Goal: Information Seeking & Learning: Compare options

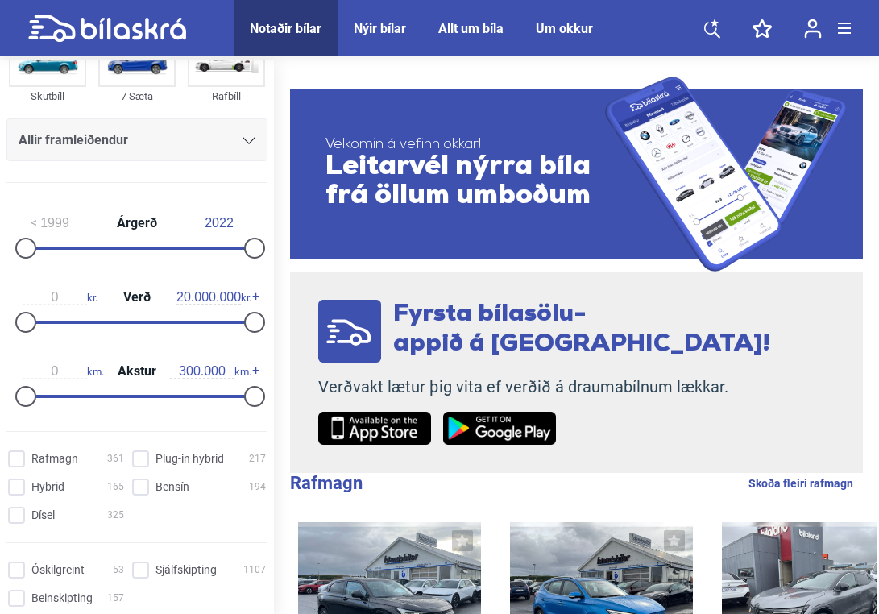
scroll to position [177, 0]
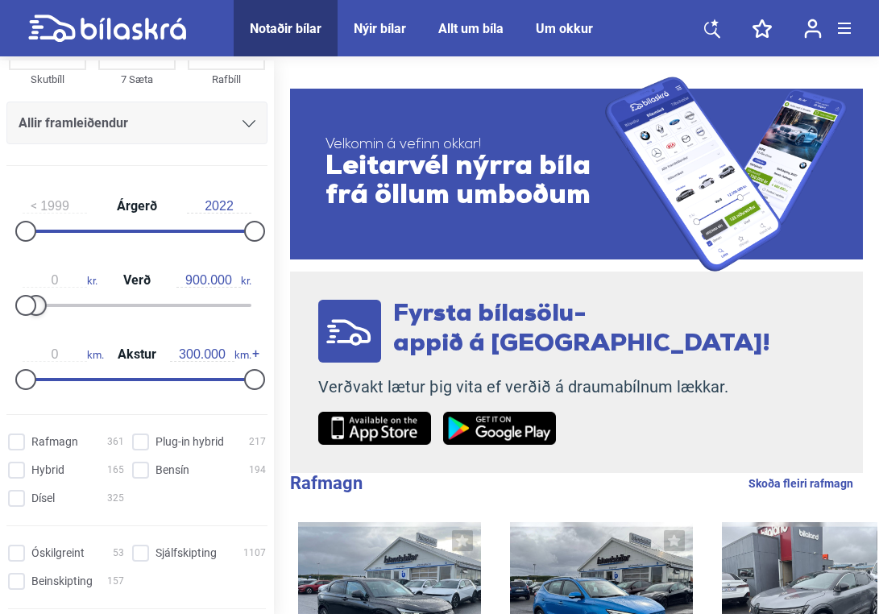
type input "1.000.000"
drag, startPoint x: 244, startPoint y: 302, endPoint x: 32, endPoint y: 315, distance: 212.2
click at [32, 307] on div at bounding box center [137, 305] width 229 height 3
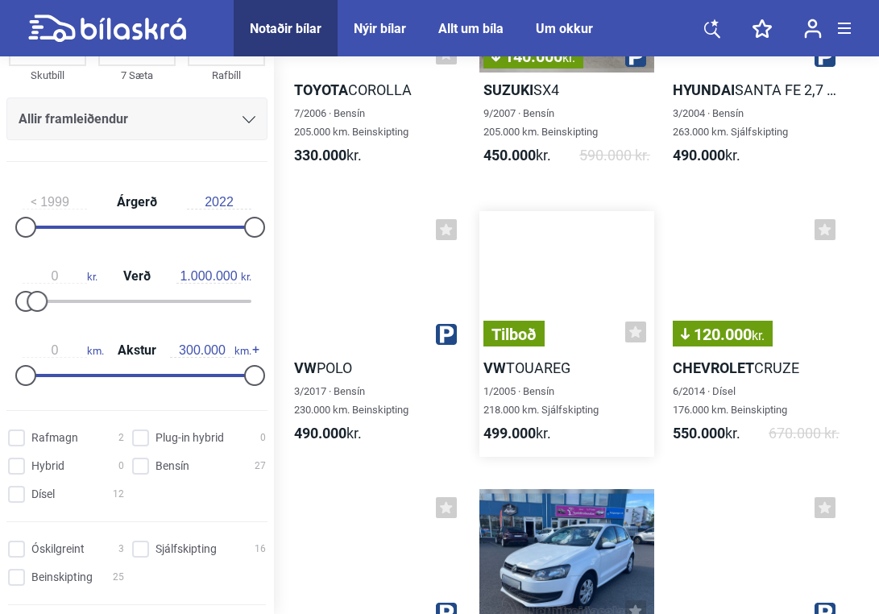
scroll to position [259, 0]
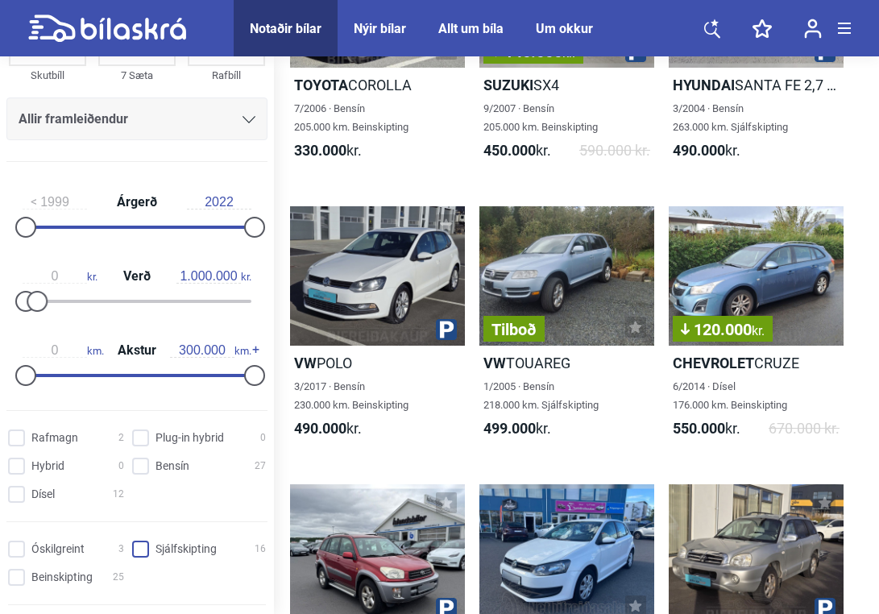
click at [154, 550] on input "Sjálfskipting 16" at bounding box center [202, 549] width 134 height 17
checkbox input "true"
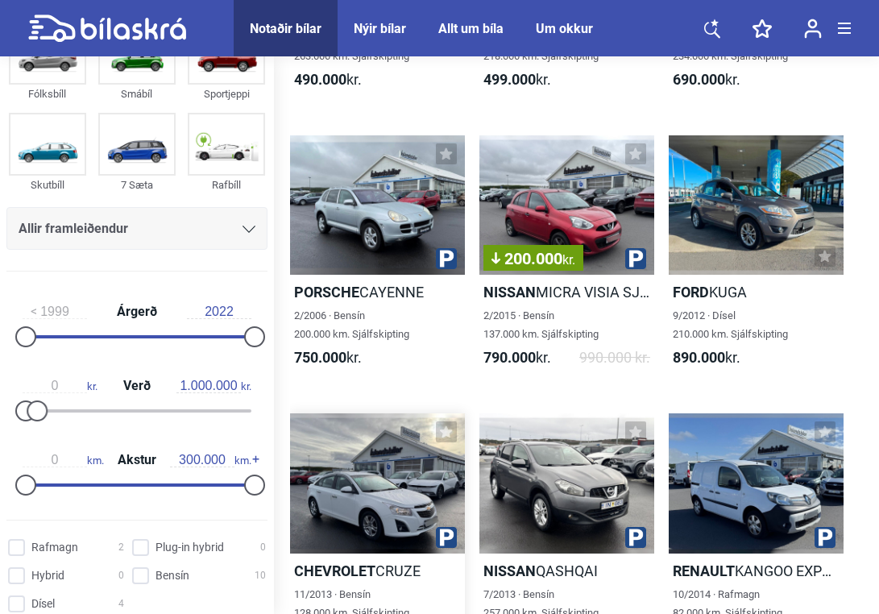
scroll to position [340, 0]
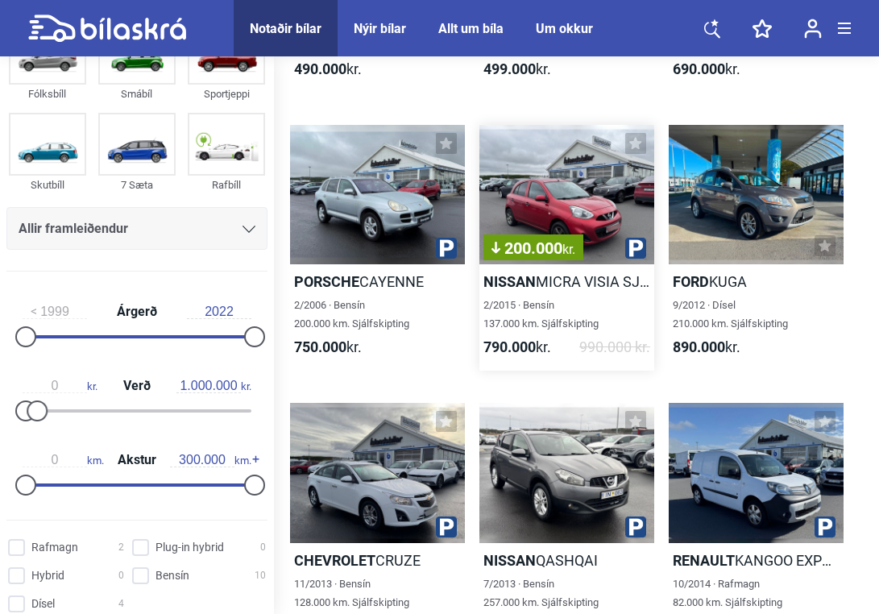
click at [546, 190] on div "200.000 kr." at bounding box center [566, 195] width 175 height 140
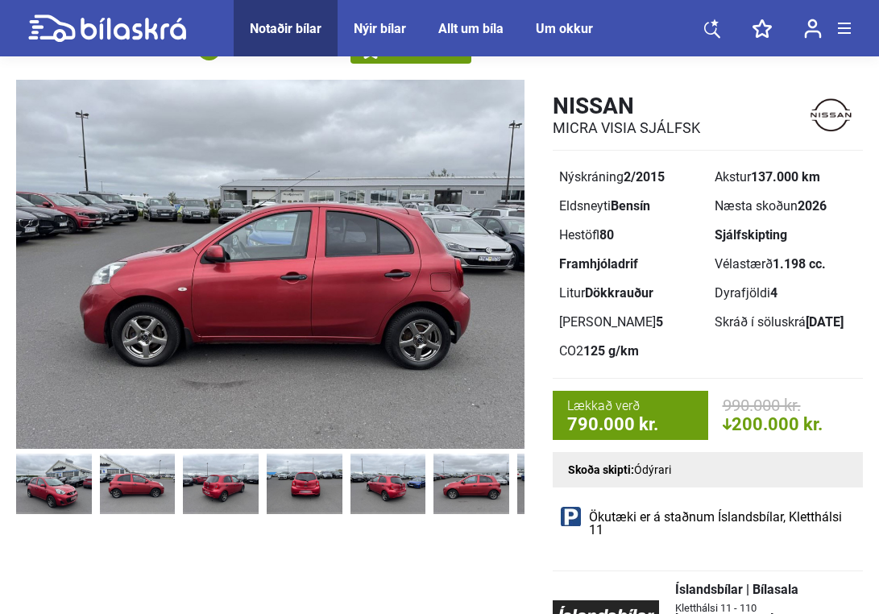
scroll to position [0, -1]
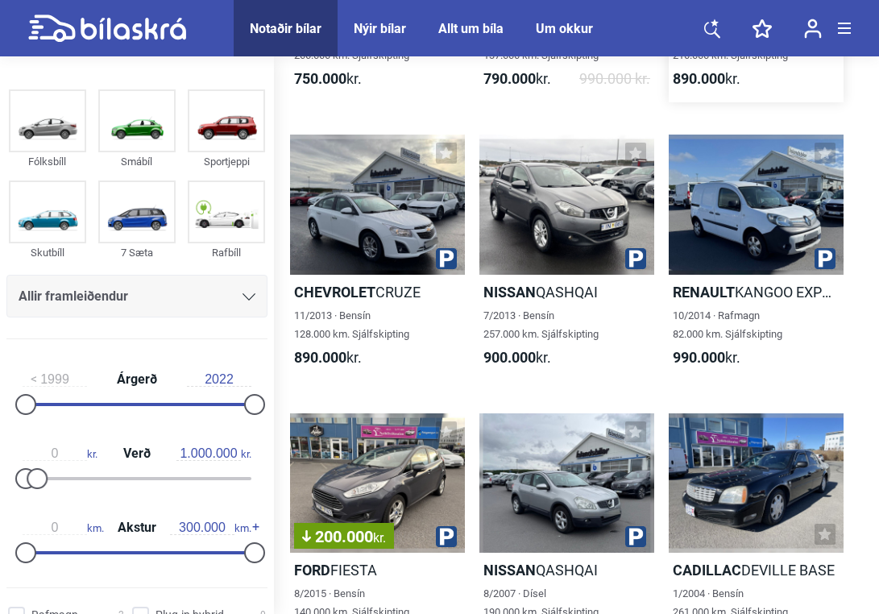
scroll to position [610, 0]
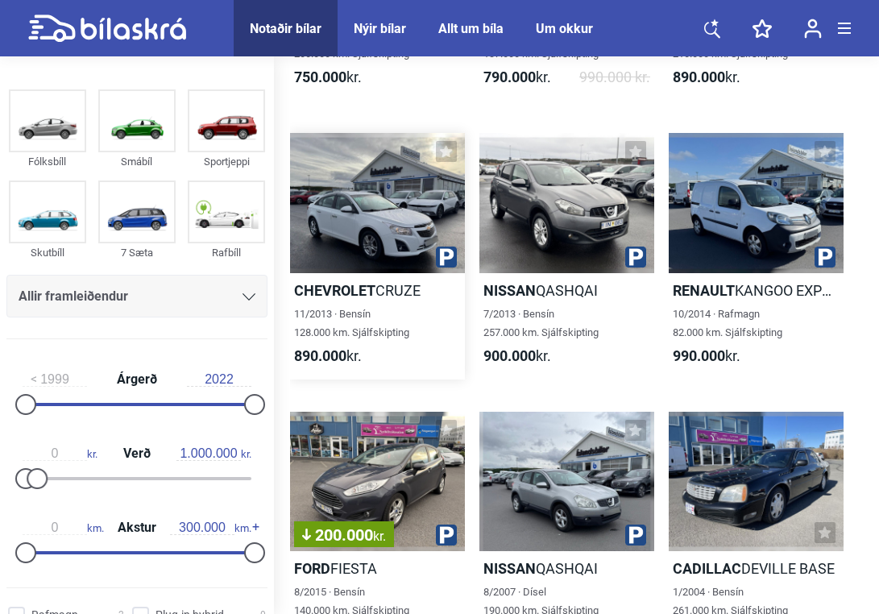
click at [325, 206] on div at bounding box center [377, 203] width 175 height 140
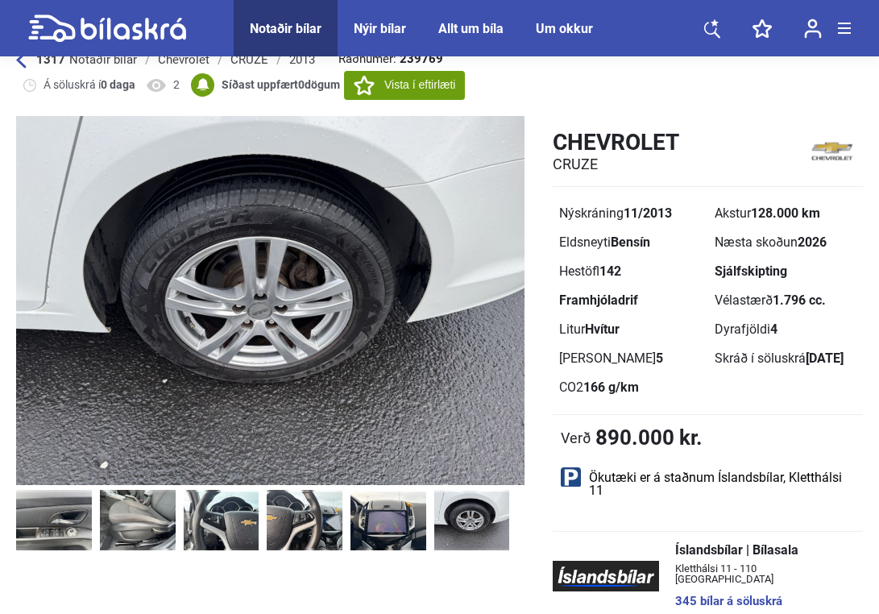
scroll to position [20, 0]
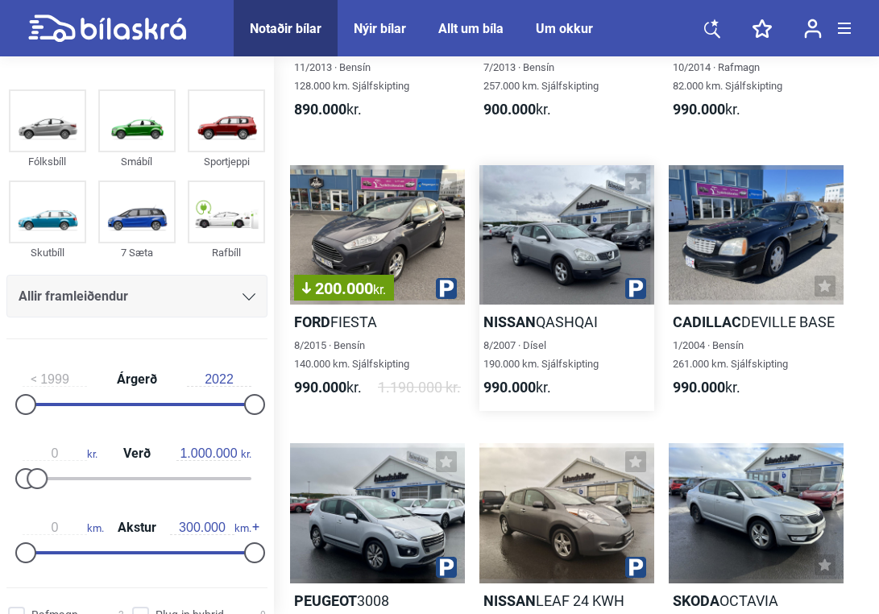
scroll to position [878, 0]
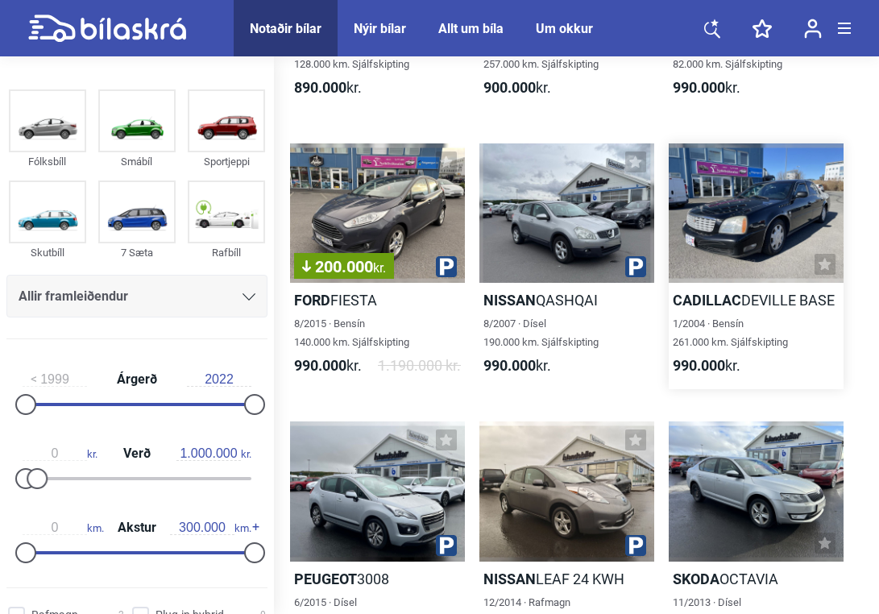
click at [746, 233] on div at bounding box center [755, 213] width 175 height 140
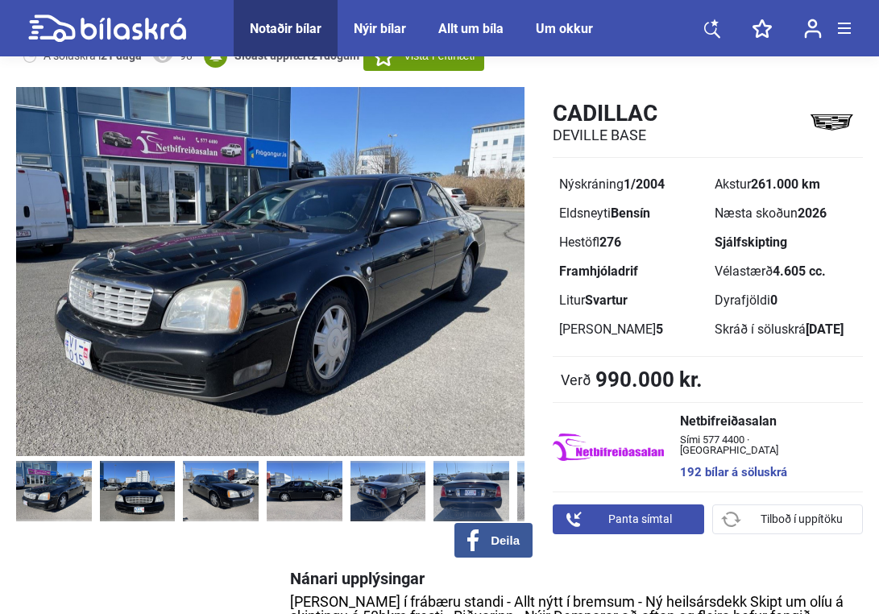
scroll to position [74, 0]
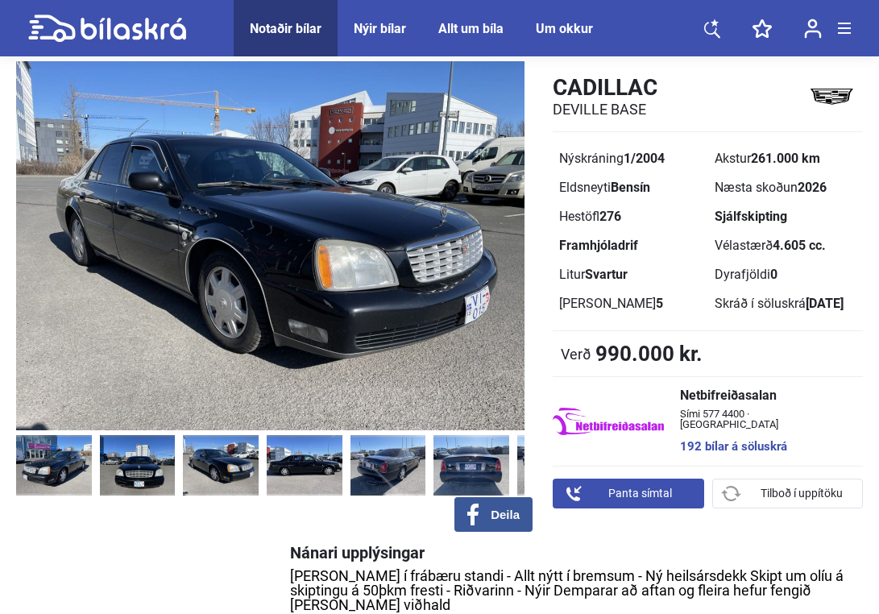
click at [183, 475] on img at bounding box center [221, 465] width 76 height 60
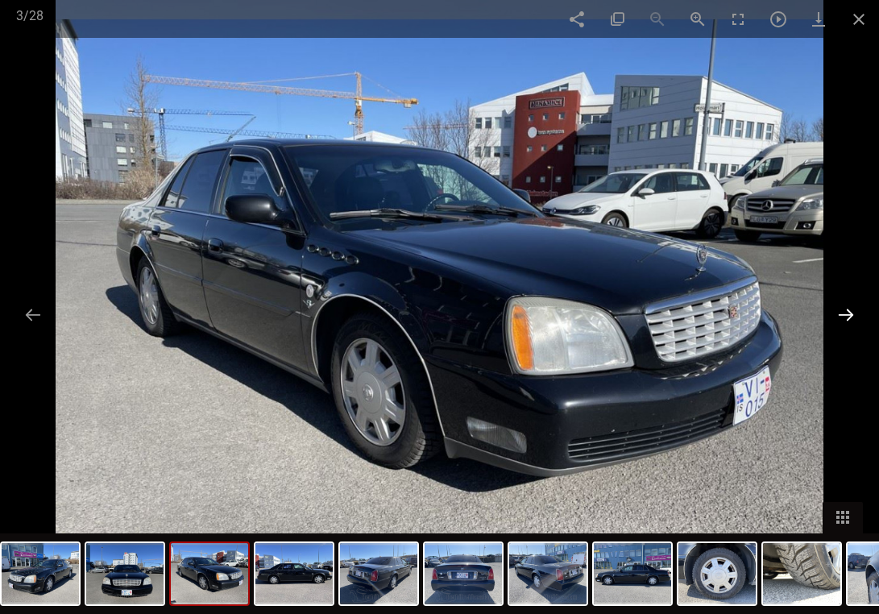
click at [850, 316] on button at bounding box center [846, 314] width 34 height 31
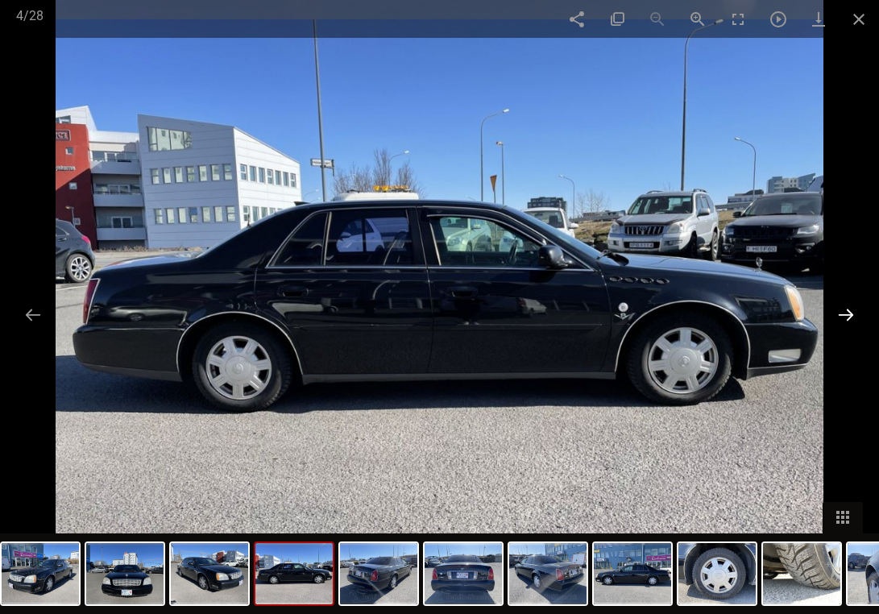
click at [850, 316] on button at bounding box center [846, 314] width 34 height 31
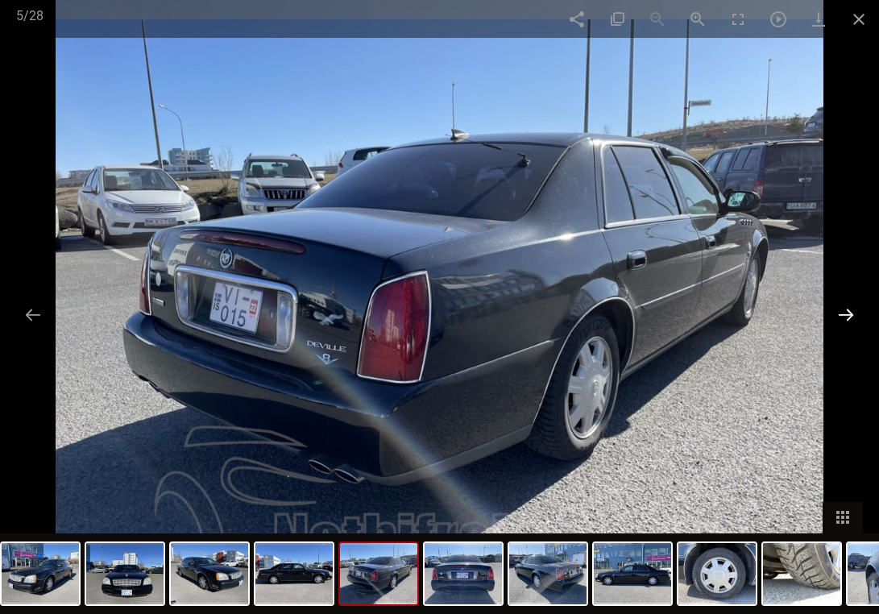
click at [850, 315] on button at bounding box center [846, 314] width 34 height 31
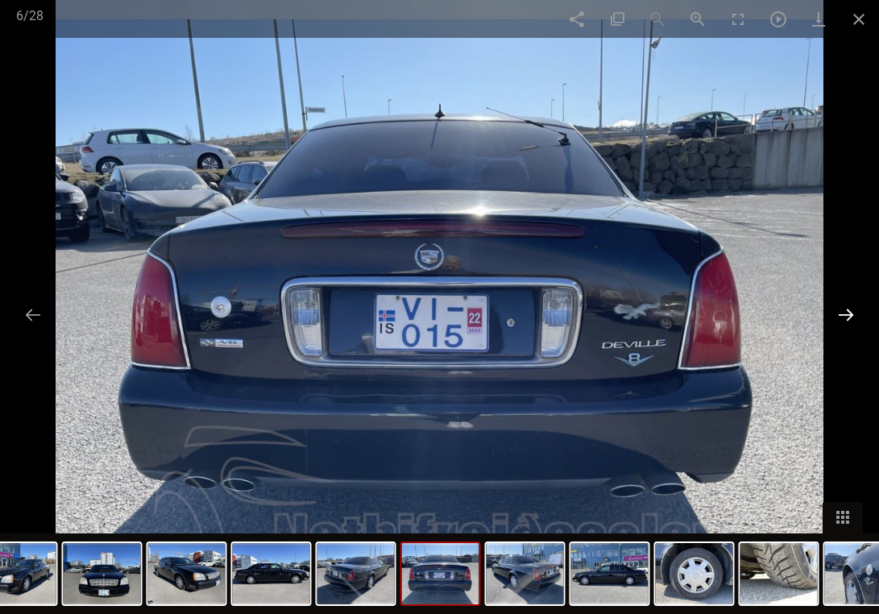
click at [850, 314] on button at bounding box center [846, 314] width 34 height 31
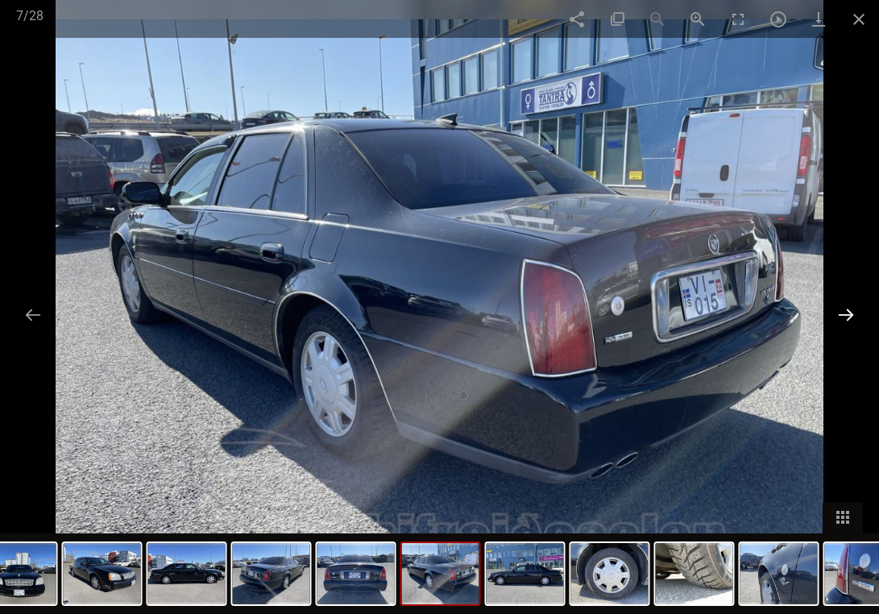
click at [850, 314] on button at bounding box center [846, 314] width 34 height 31
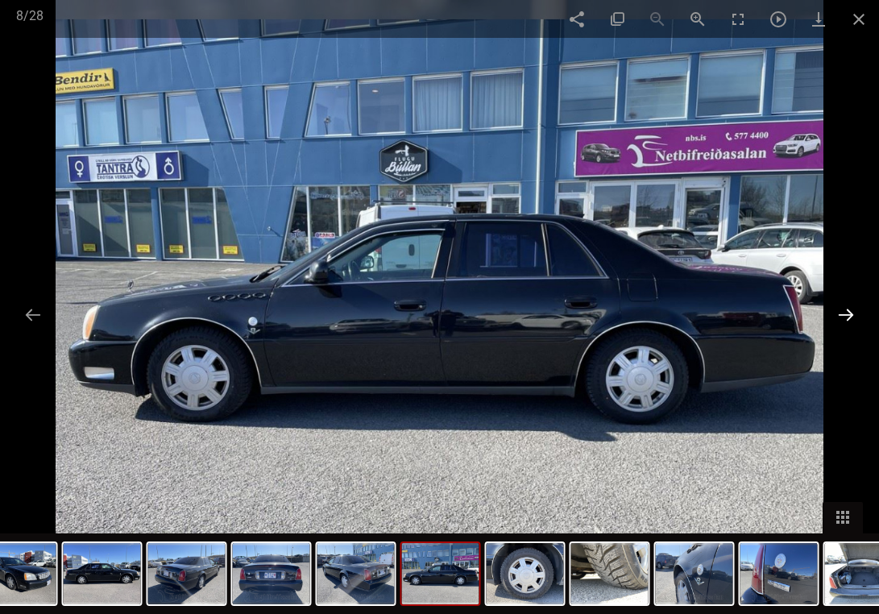
click at [850, 314] on button at bounding box center [846, 314] width 34 height 31
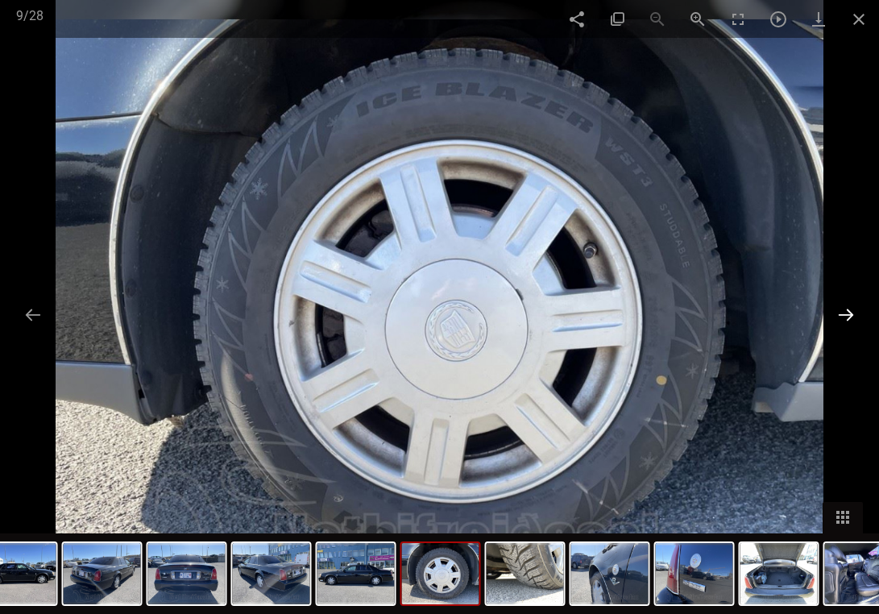
click at [850, 314] on button at bounding box center [846, 314] width 34 height 31
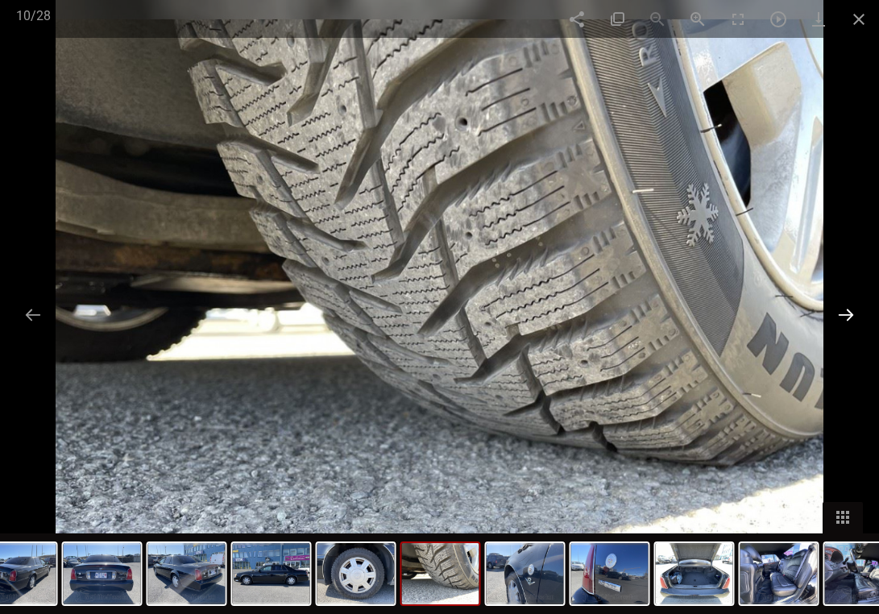
click at [850, 313] on button at bounding box center [846, 314] width 34 height 31
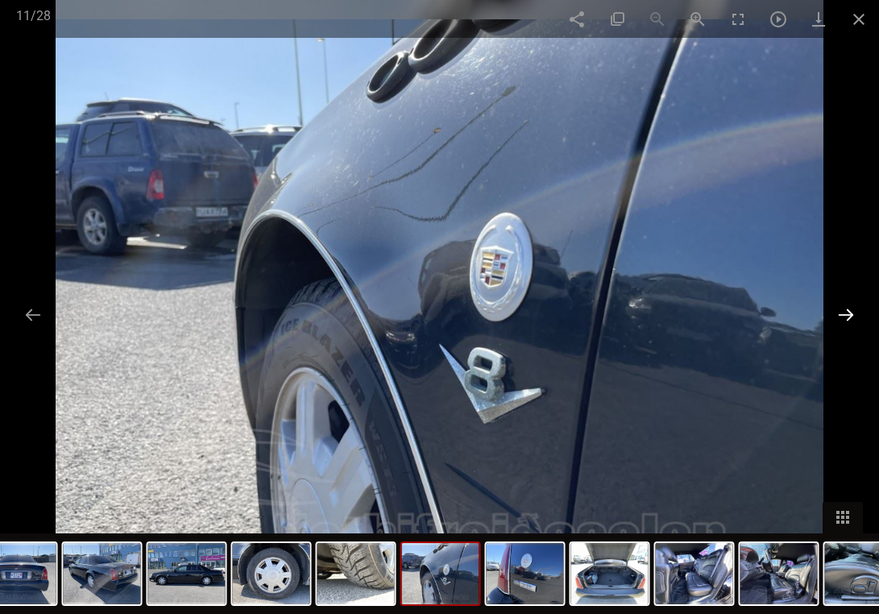
click at [850, 312] on button at bounding box center [846, 314] width 34 height 31
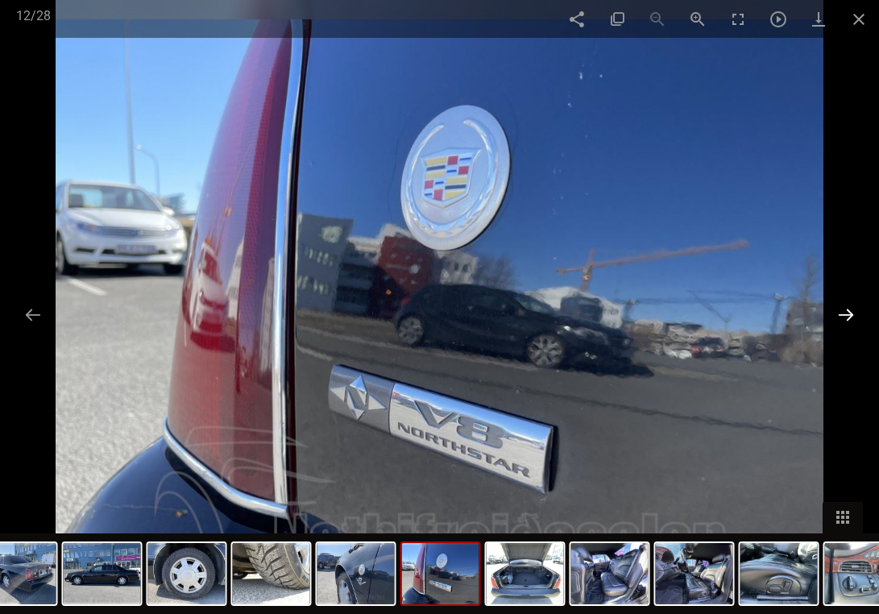
click at [850, 312] on button at bounding box center [846, 314] width 34 height 31
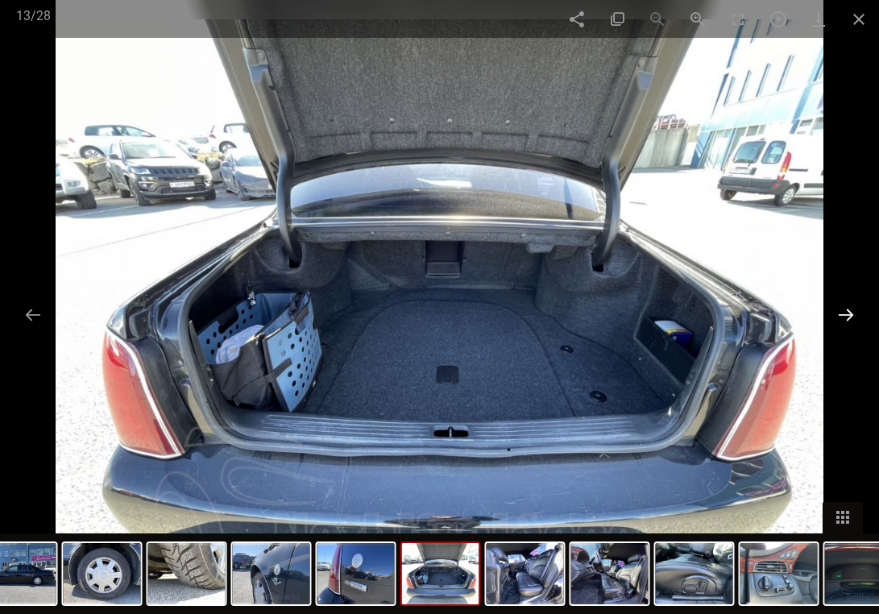
click at [850, 312] on button at bounding box center [846, 314] width 34 height 31
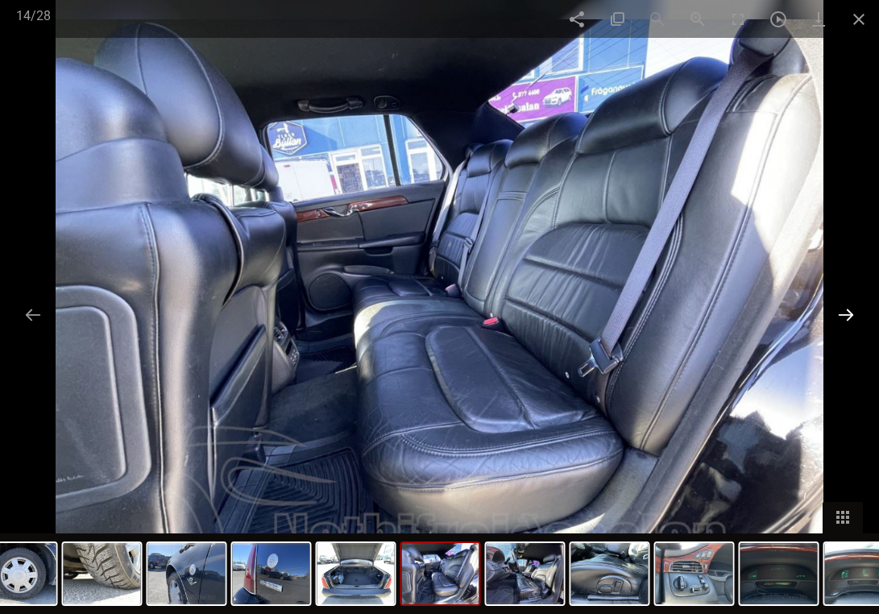
click at [850, 312] on button at bounding box center [846, 314] width 34 height 31
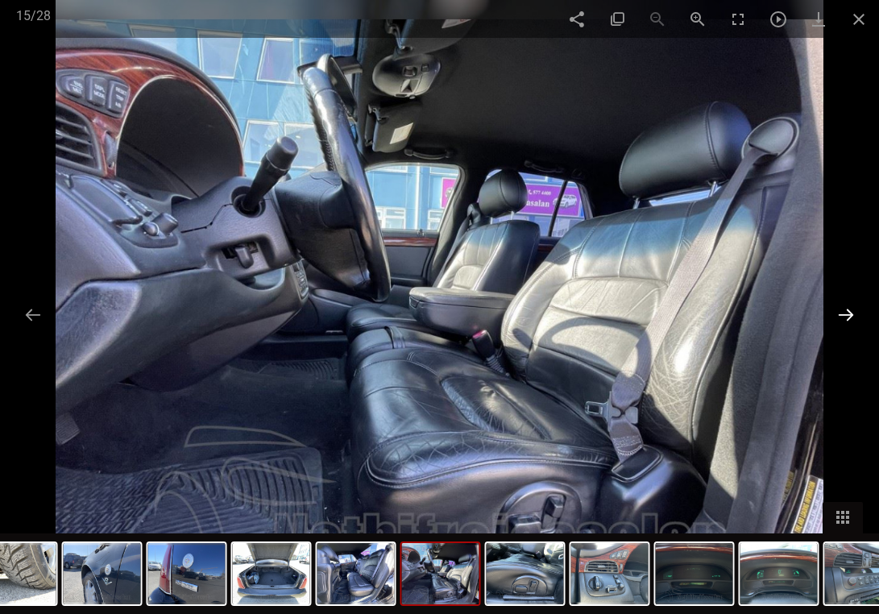
click at [850, 312] on button at bounding box center [846, 314] width 34 height 31
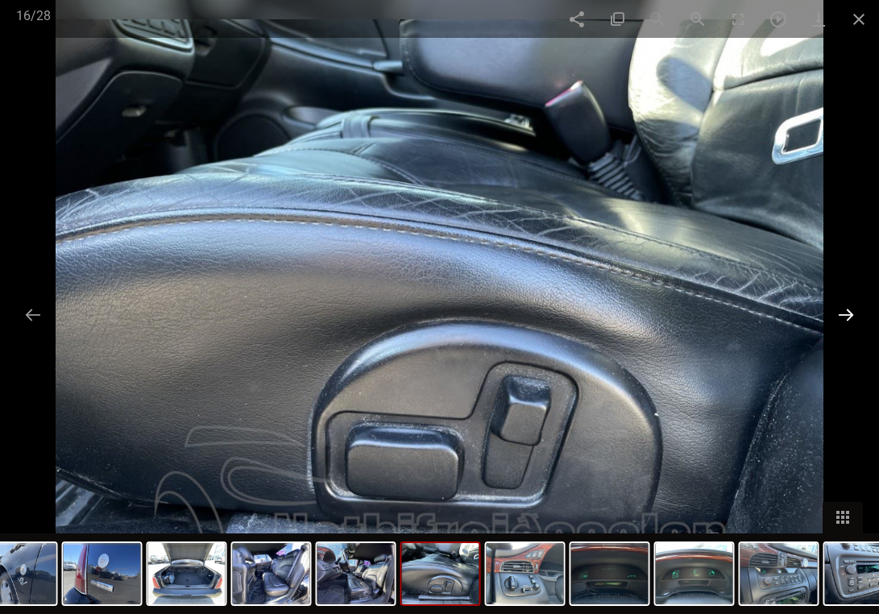
click at [850, 312] on button at bounding box center [846, 314] width 34 height 31
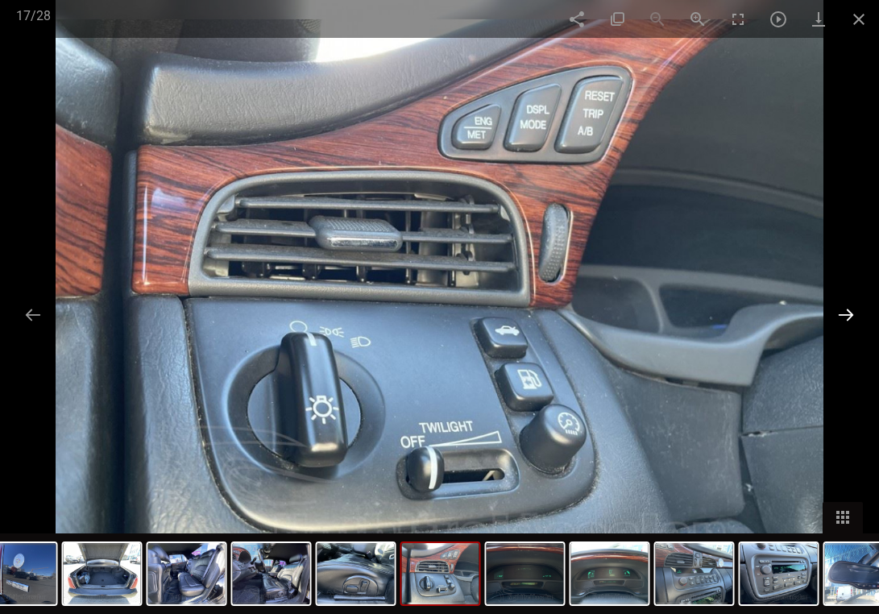
click at [850, 312] on button at bounding box center [846, 314] width 34 height 31
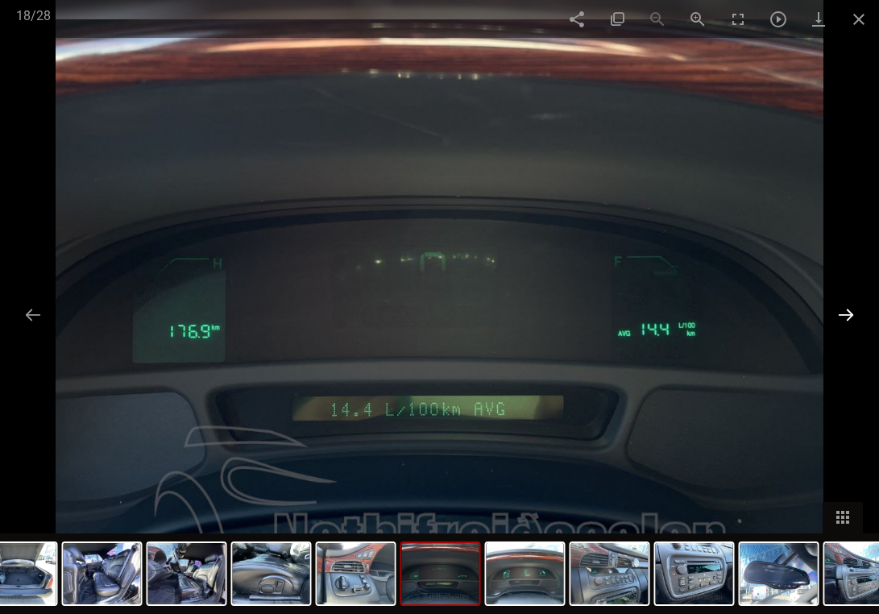
click at [850, 312] on button at bounding box center [846, 314] width 34 height 31
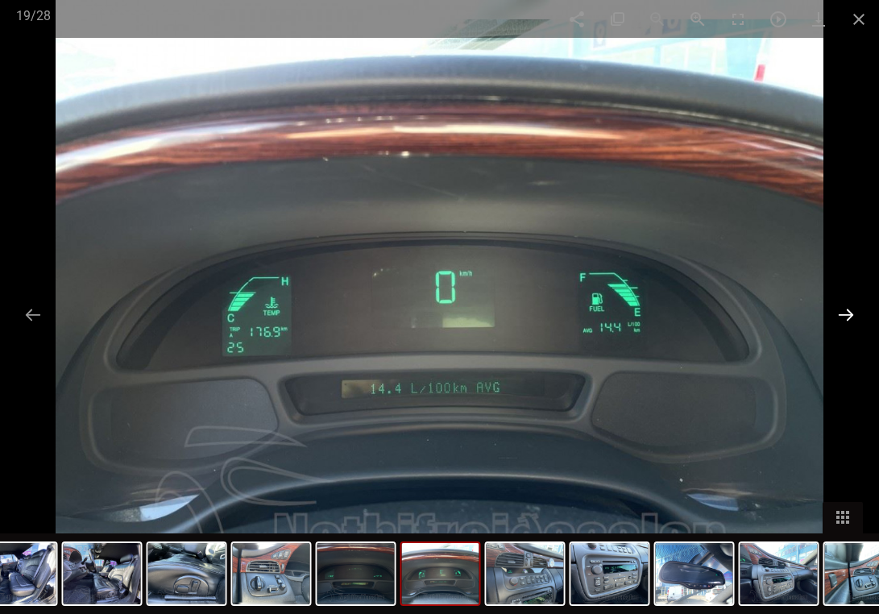
click at [850, 312] on button at bounding box center [846, 314] width 34 height 31
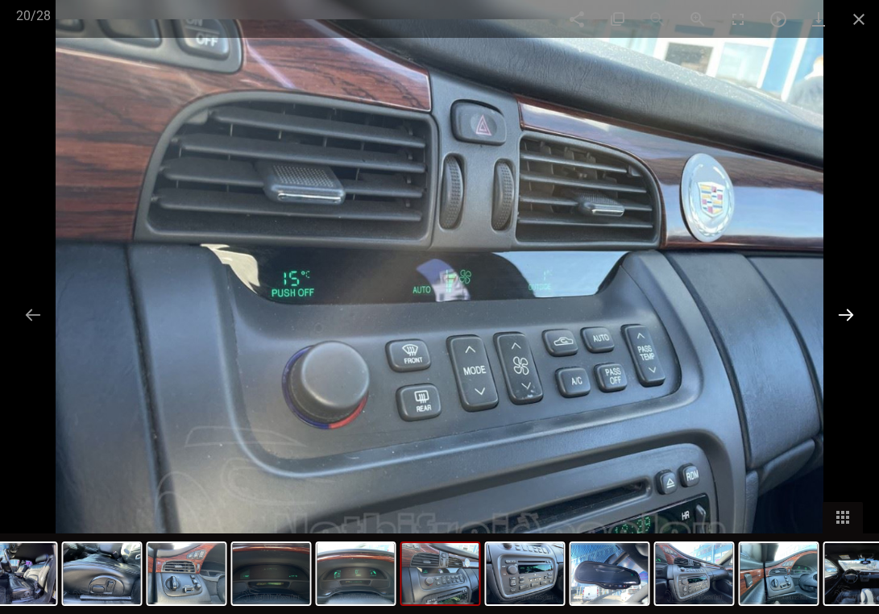
click at [850, 312] on button at bounding box center [846, 314] width 34 height 31
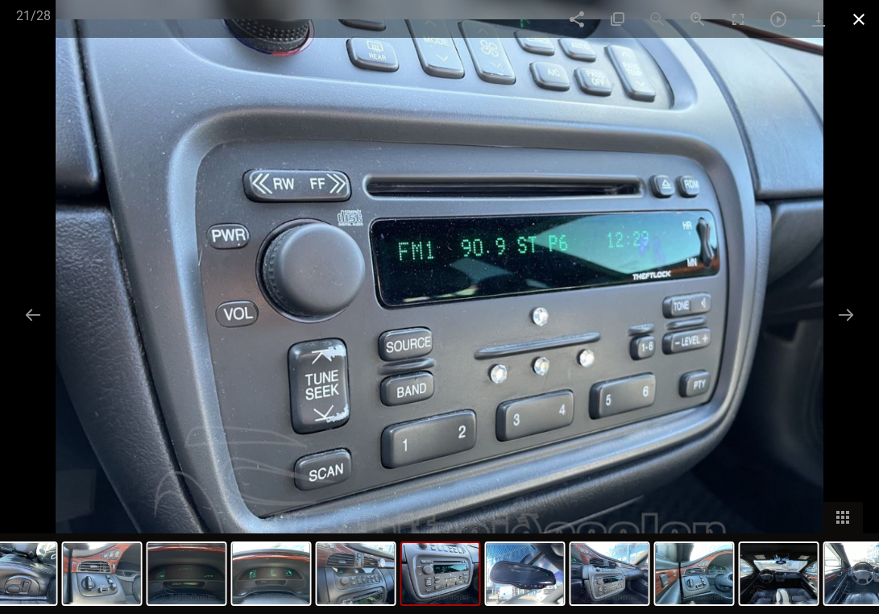
click at [851, 29] on span at bounding box center [858, 19] width 40 height 38
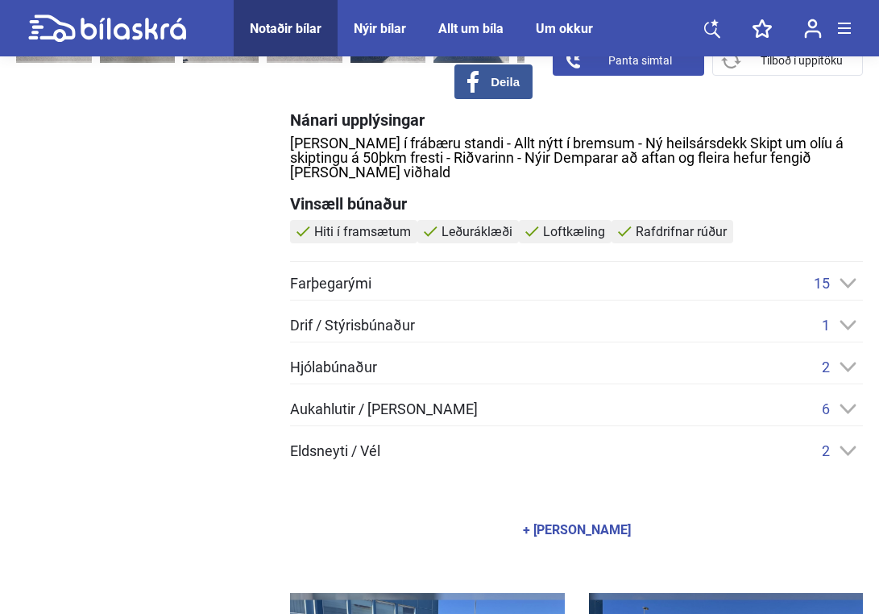
scroll to position [512, 0]
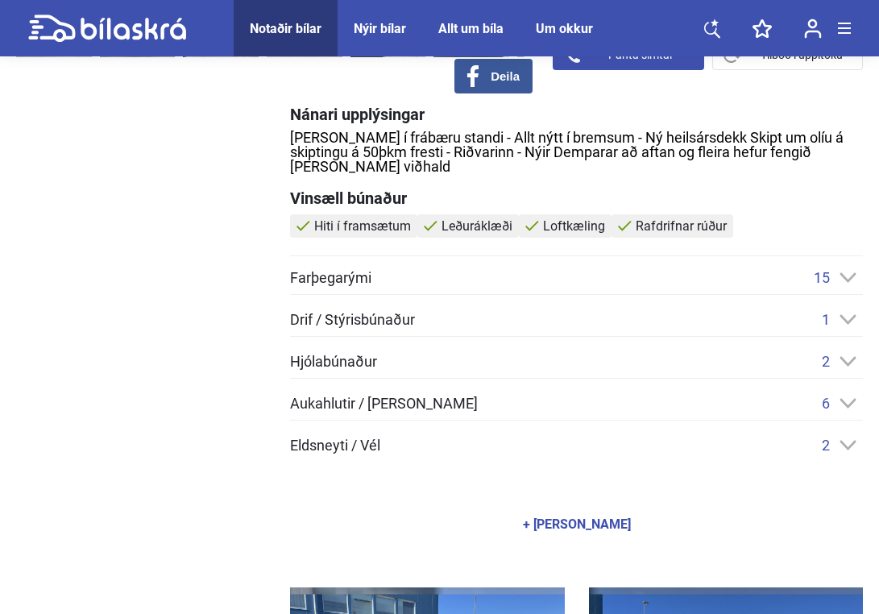
click at [847, 399] on icon at bounding box center [848, 404] width 16 height 10
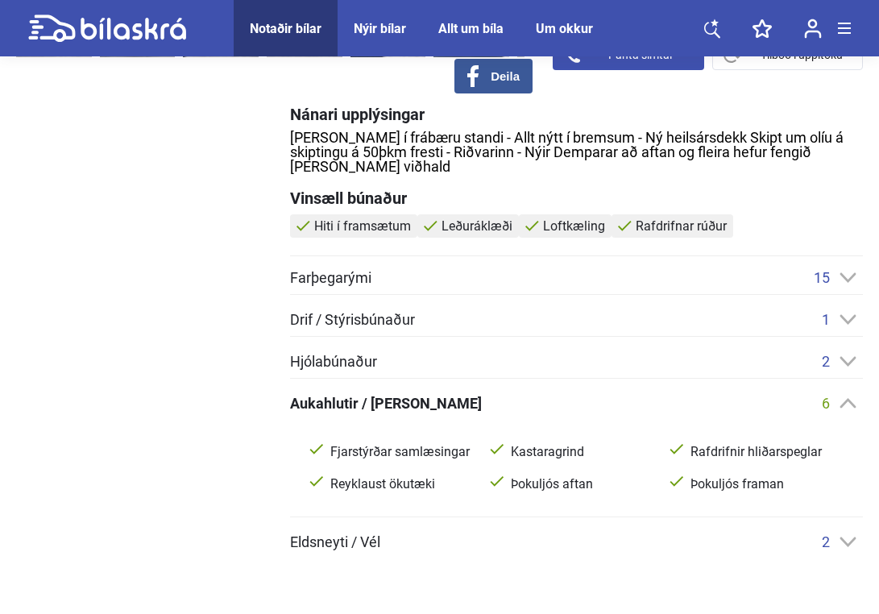
click at [847, 398] on icon at bounding box center [847, 403] width 17 height 10
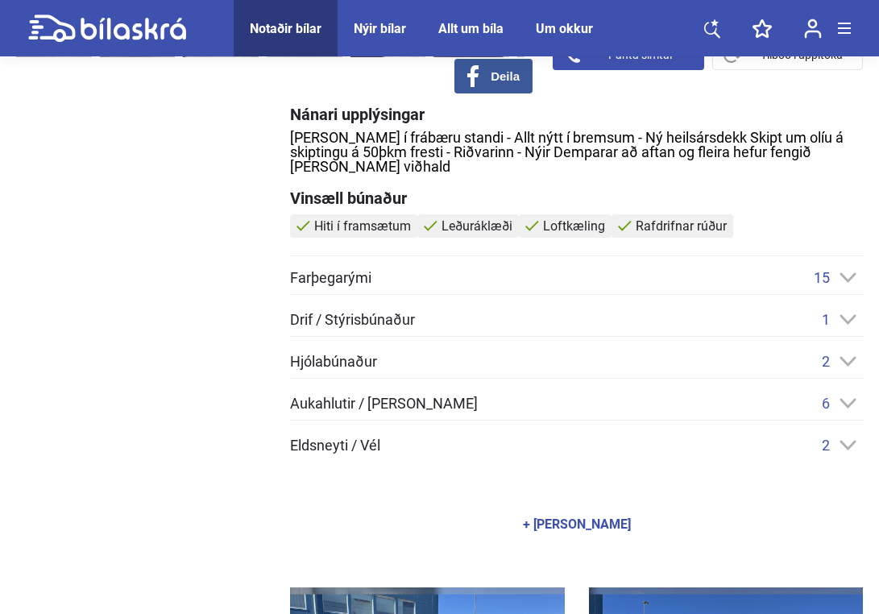
click at [847, 353] on div "2" at bounding box center [841, 361] width 41 height 17
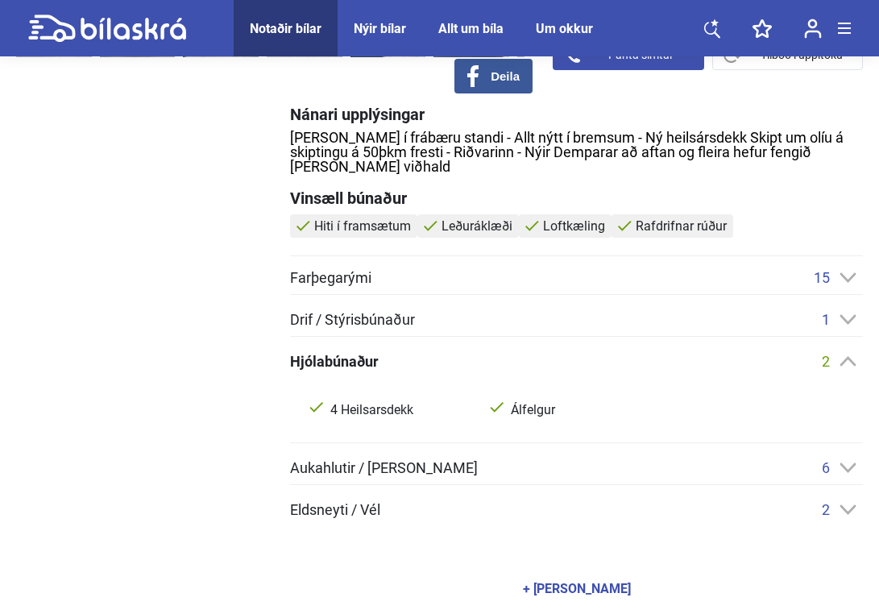
click at [847, 353] on div "2" at bounding box center [841, 361] width 41 height 17
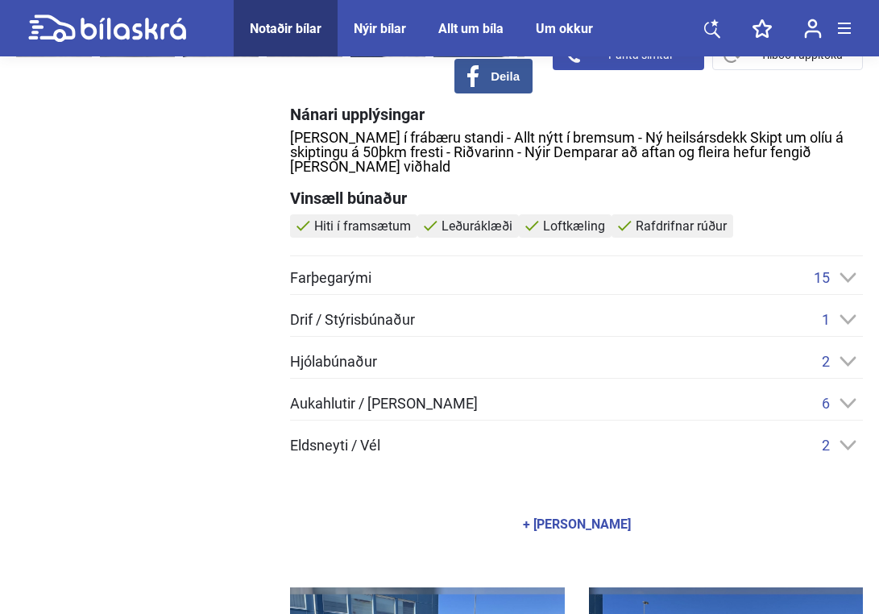
click at [845, 314] on div "Drif / Stýrisbúnaður 1 2 öxlar" at bounding box center [576, 324] width 573 height 26
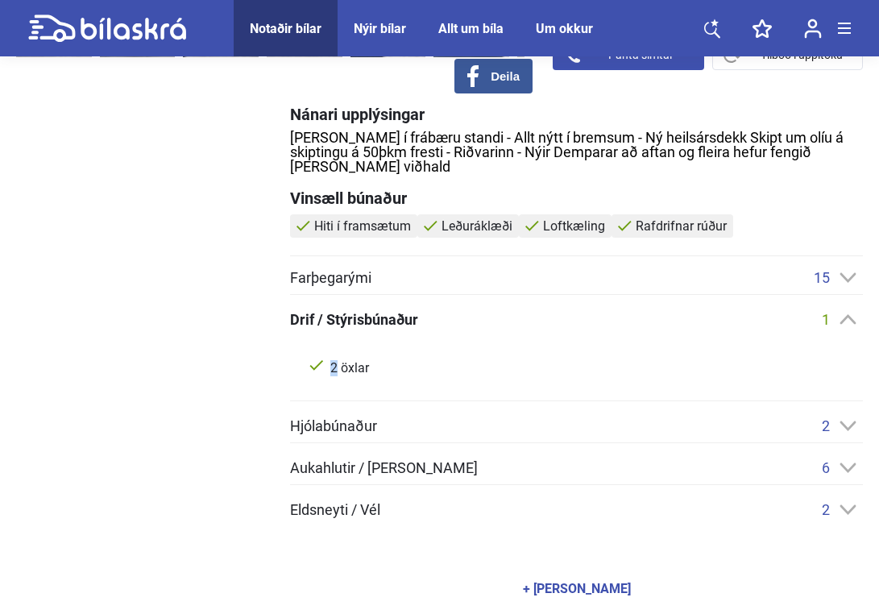
click at [845, 314] on div "Drif / Stýrisbúnaður 1 2 öxlar" at bounding box center [576, 356] width 573 height 90
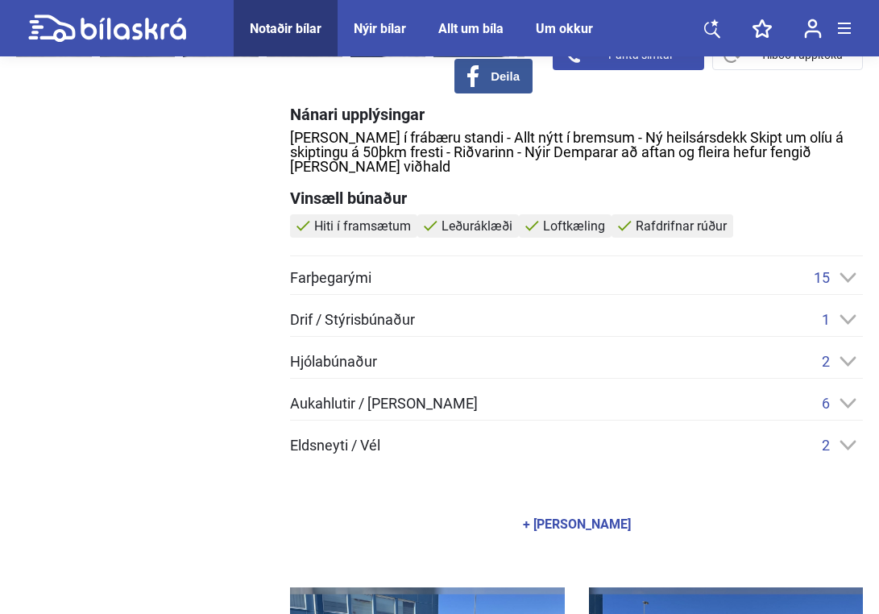
click at [845, 269] on div "15" at bounding box center [837, 277] width 49 height 17
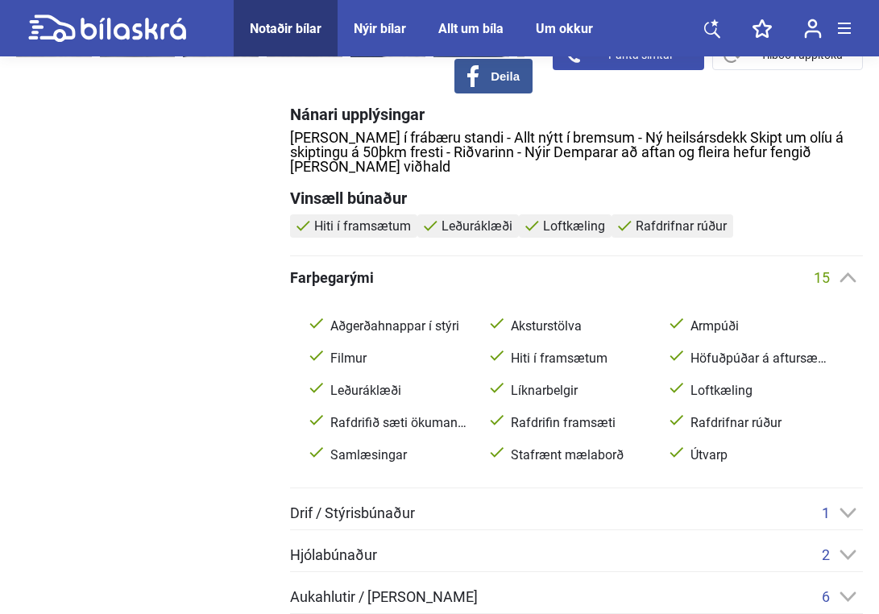
click at [845, 271] on div "Farþegarými 15 Aðgerðahnappar í stýri Aksturstölva Armpúði Filmur Hiti í framsæ…" at bounding box center [576, 378] width 573 height 219
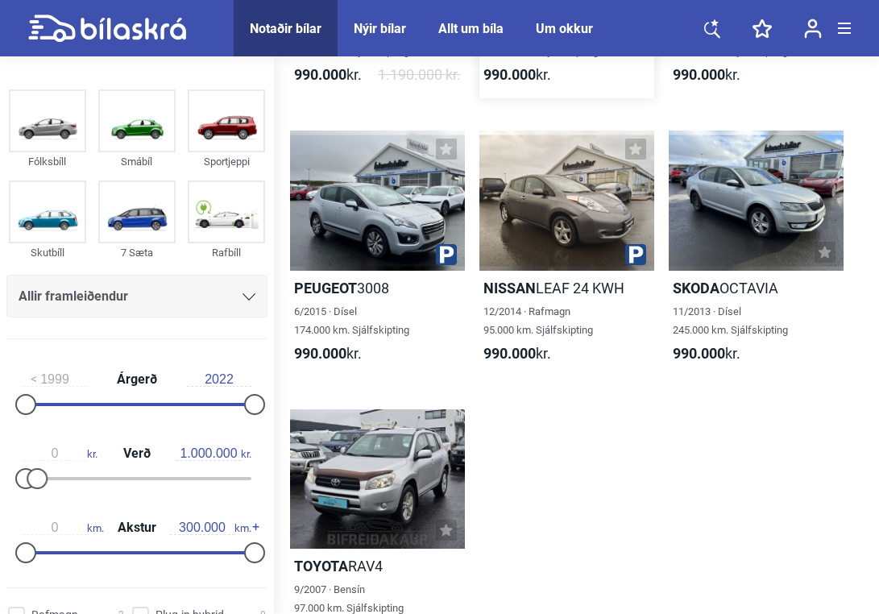
scroll to position [1165, 0]
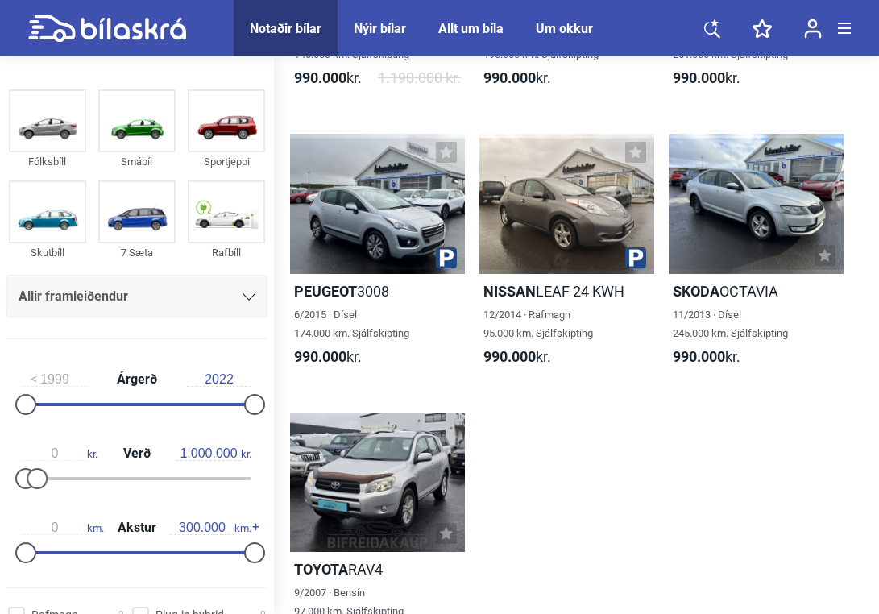
checkbox input "false"
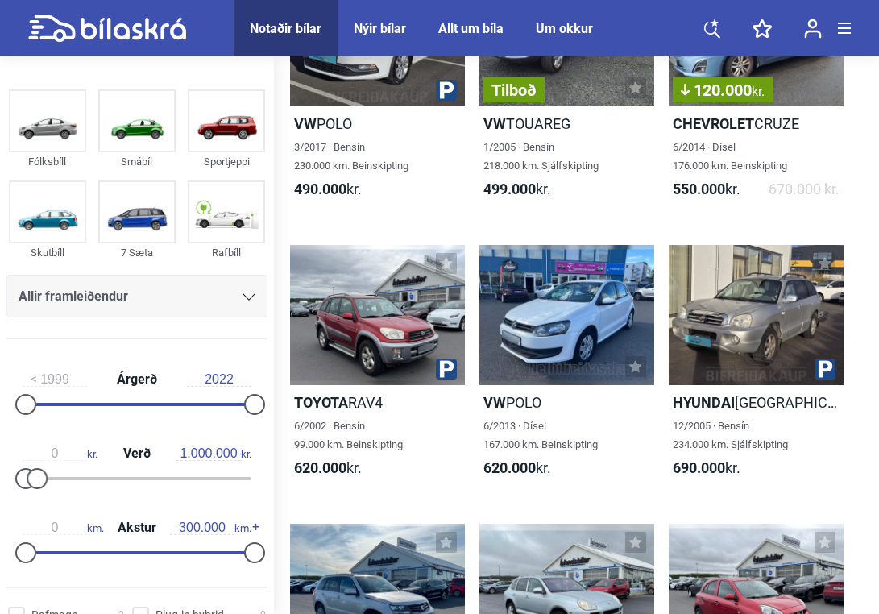
scroll to position [259, 0]
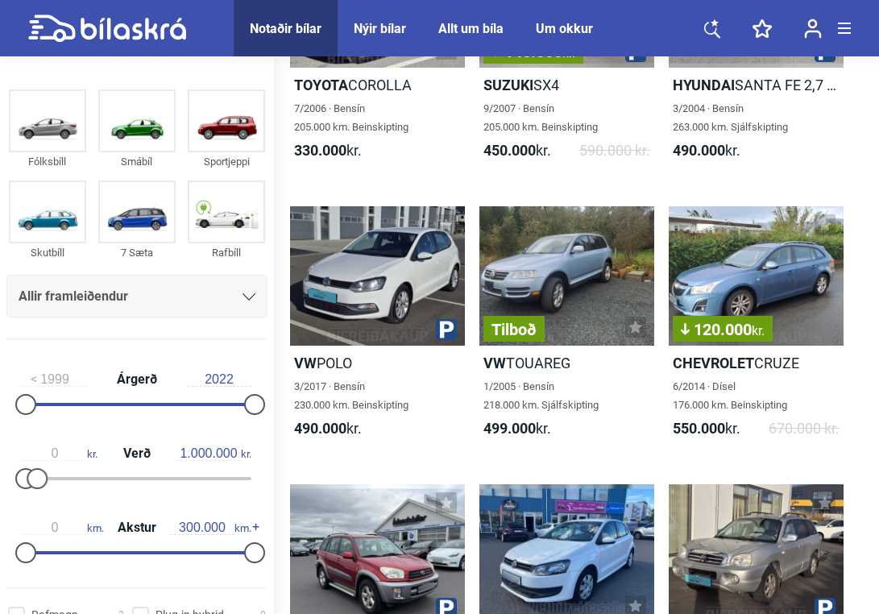
type input "20.000.000"
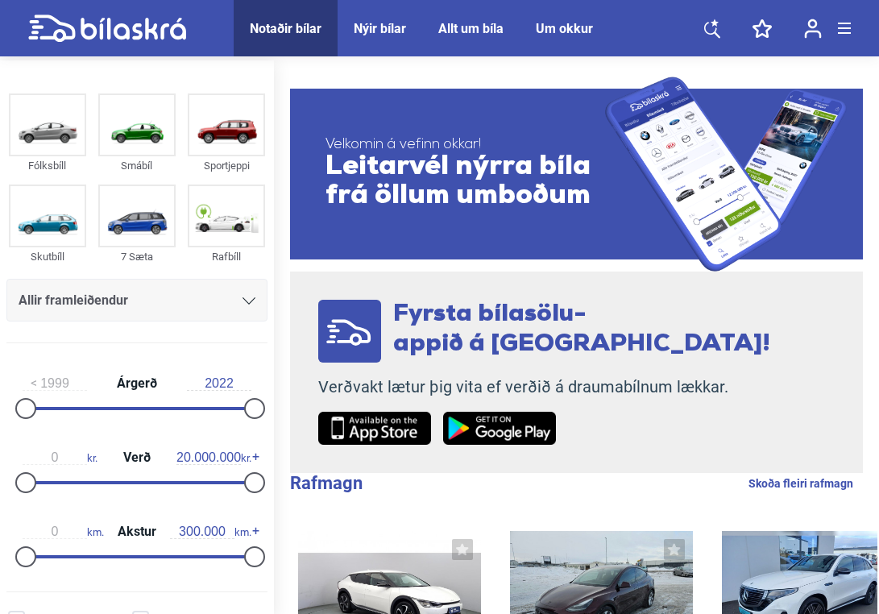
scroll to position [1, 0]
